Goal: Check status: Check status

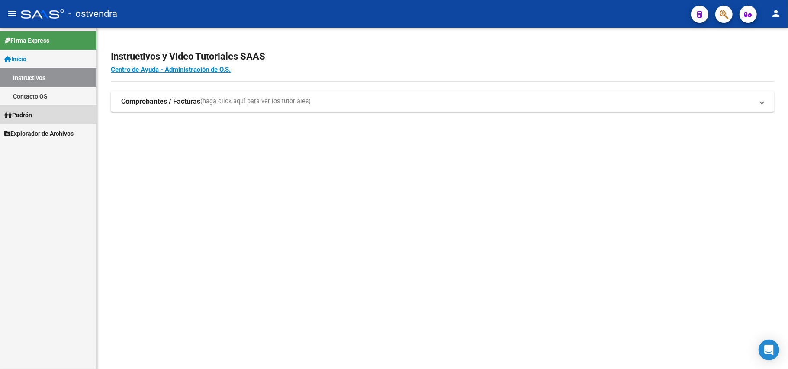
click at [26, 111] on span "Padrón" at bounding box center [18, 115] width 28 height 10
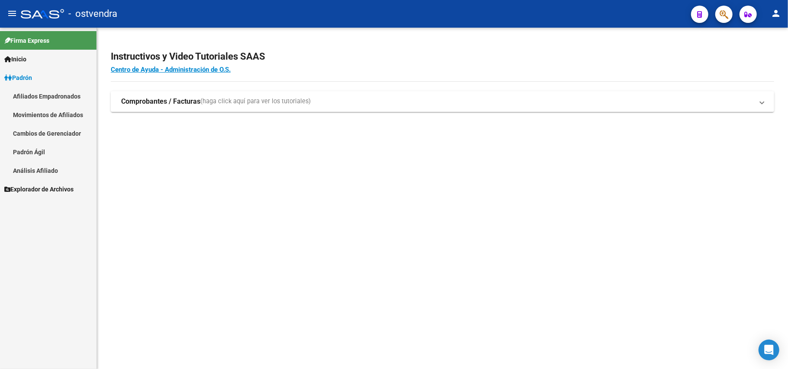
click at [42, 174] on link "Análisis Afiliado" at bounding box center [48, 170] width 96 height 19
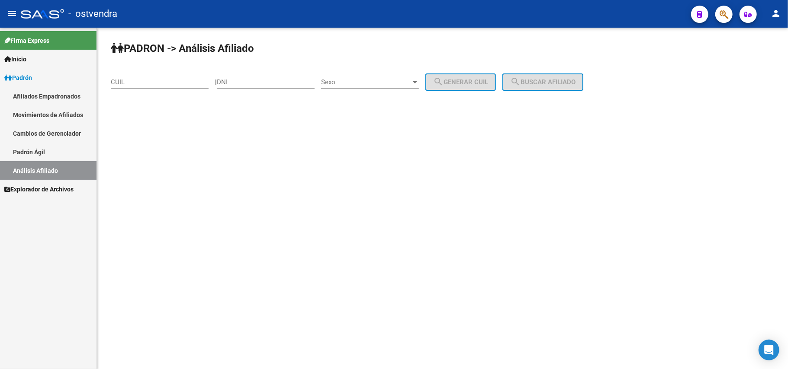
drag, startPoint x: 241, startPoint y: 239, endPoint x: 115, endPoint y: 90, distance: 194.3
click at [206, 202] on mat-sidenav-content "PADRON -> Análisis Afiliado CUIL | DNI Sexo Sexo search Generar CUIL search Bus…" at bounding box center [442, 199] width 691 height 342
drag, startPoint x: 123, startPoint y: 85, endPoint x: 227, endPoint y: 210, distance: 162.5
click at [157, 118] on mat-sidenav-content "PADRON -> Análisis Afiliado CUIL | DNI Sexo Sexo search Generar CUIL search Bus…" at bounding box center [442, 199] width 691 height 342
click at [164, 78] on input "CUIL" at bounding box center [160, 82] width 98 height 8
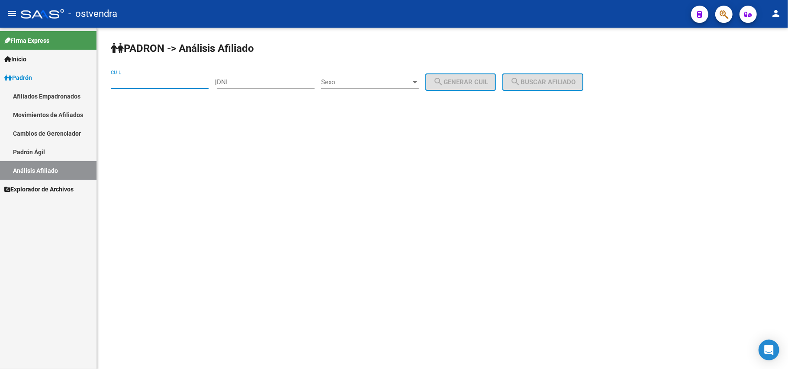
paste input "27-29982754-8"
type input "27-29982754-8"
click at [565, 85] on span "search Buscar afiliado" at bounding box center [542, 82] width 65 height 8
